Goal: Navigation & Orientation: Find specific page/section

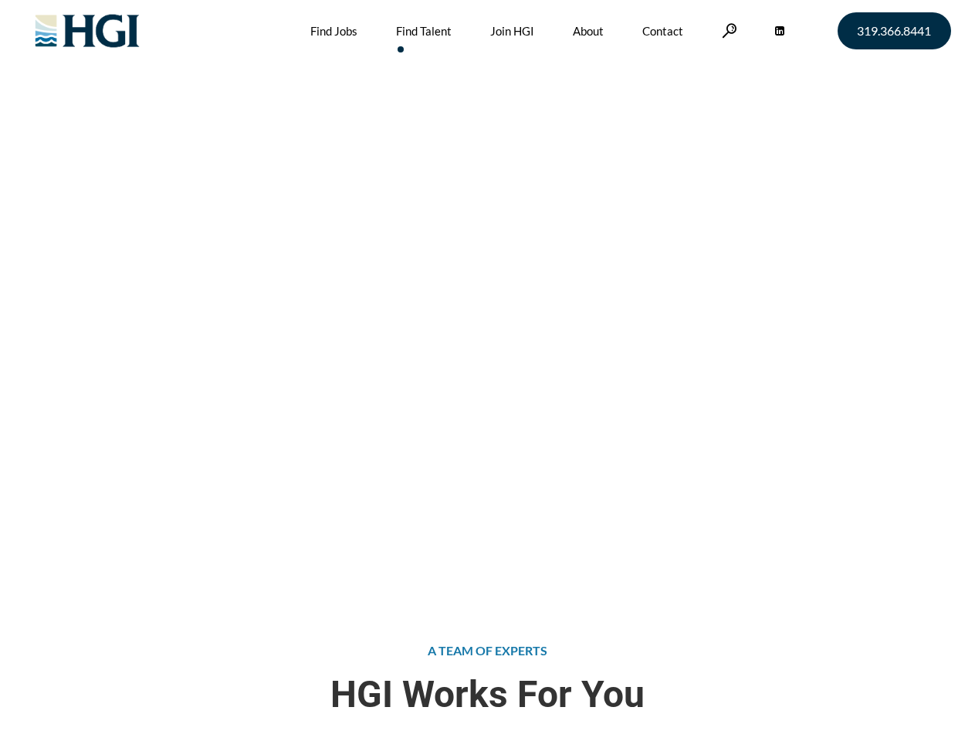
click at [487, 370] on div "Attract the Right Talent Home » Find Talent" at bounding box center [487, 296] width 975 height 593
click at [727, 30] on link at bounding box center [728, 30] width 15 height 15
